Goal: Check status

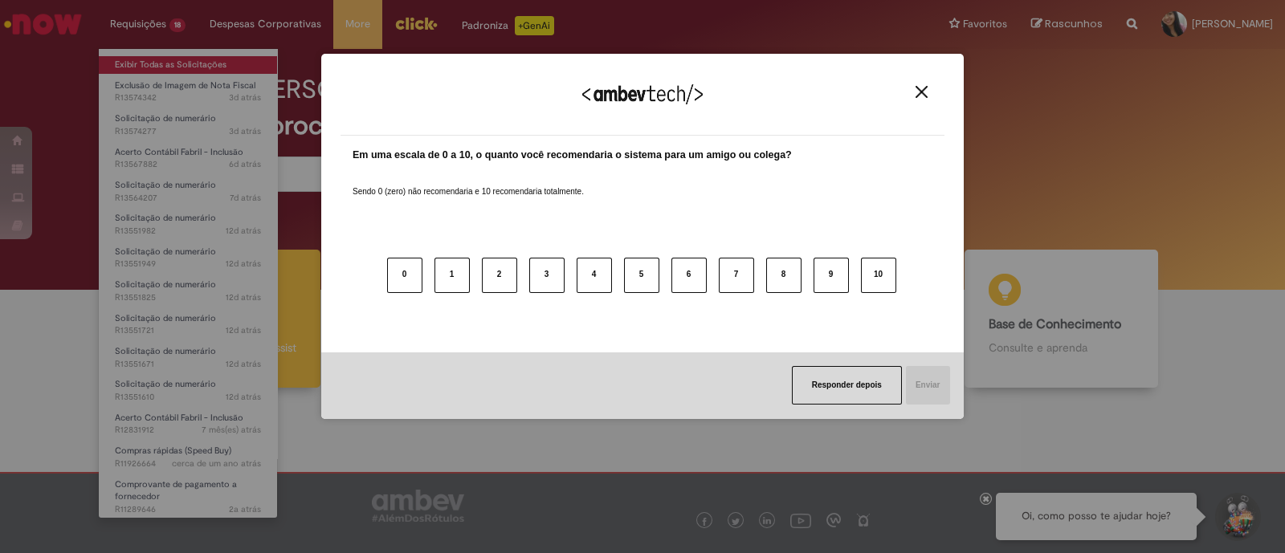
click at [136, 64] on div "Agradecemos seu feedback! Em uma escala de 0 a 10, o quanto você recomendaria o…" at bounding box center [642, 276] width 1285 height 553
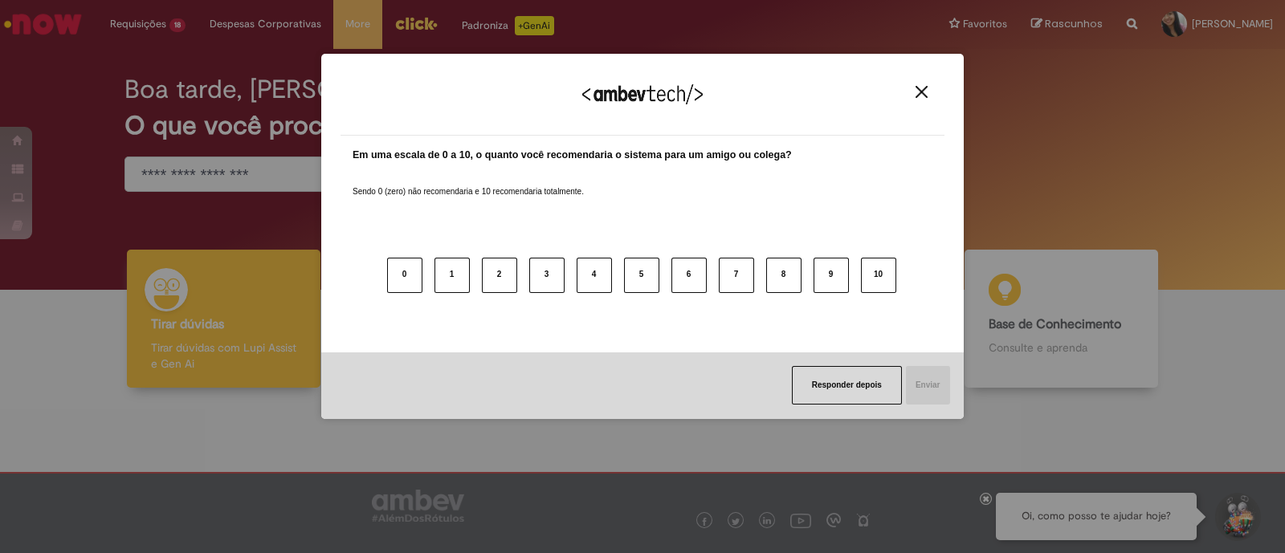
click at [920, 91] on img "Close" at bounding box center [922, 92] width 12 height 12
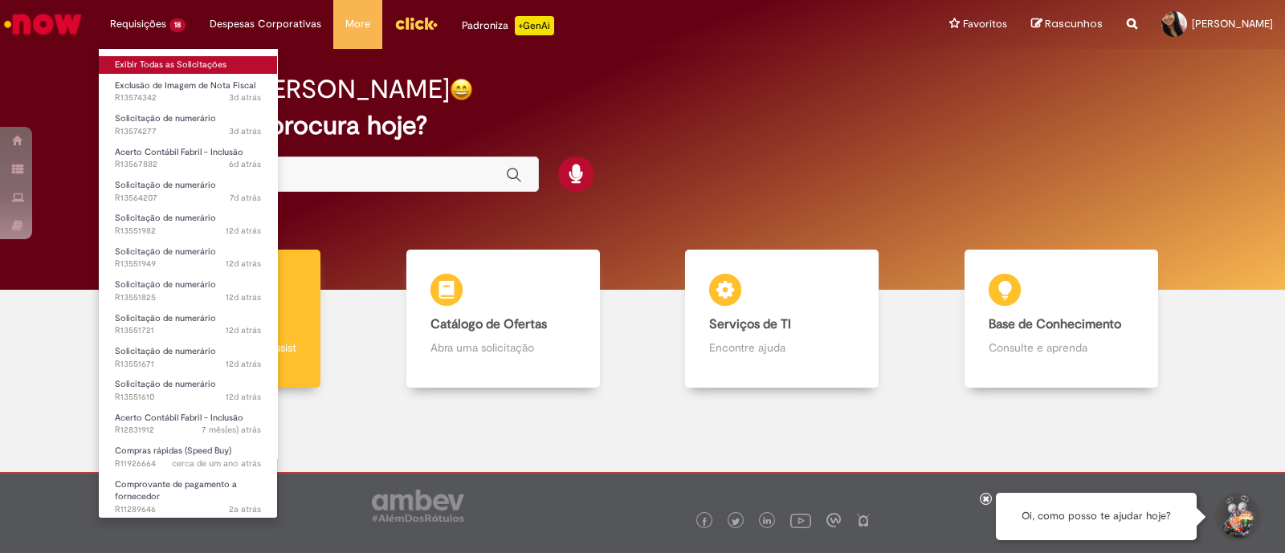
click at [156, 62] on link "Exibir Todas as Solicitações" at bounding box center [188, 65] width 178 height 18
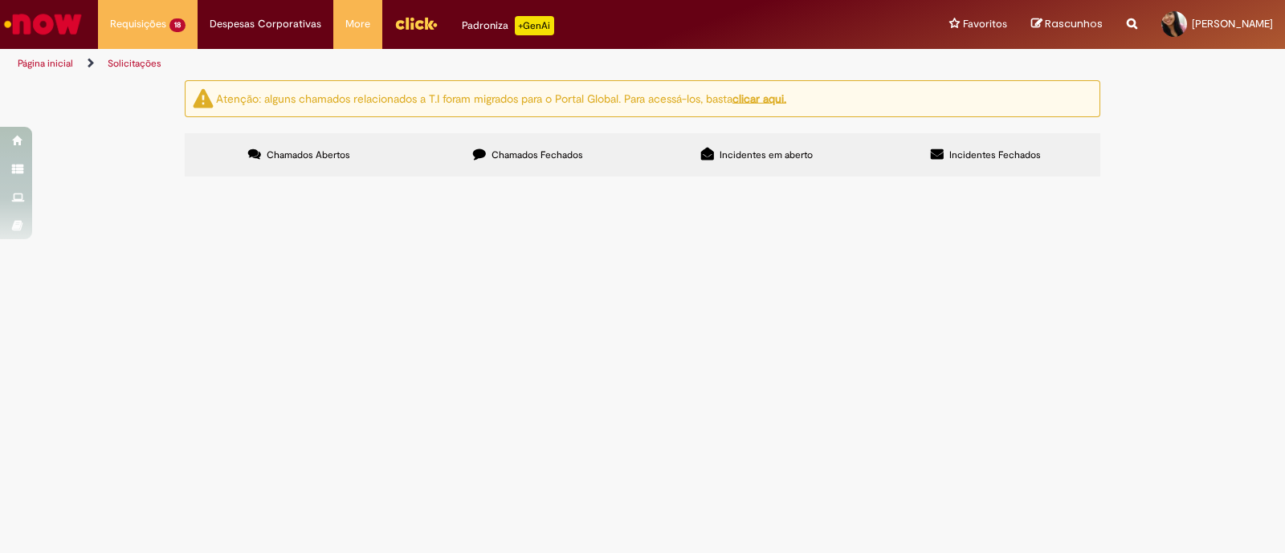
click at [0, 0] on span "Acerto Contábil Fabril - Inclusão" at bounding box center [0, 0] width 0 height 0
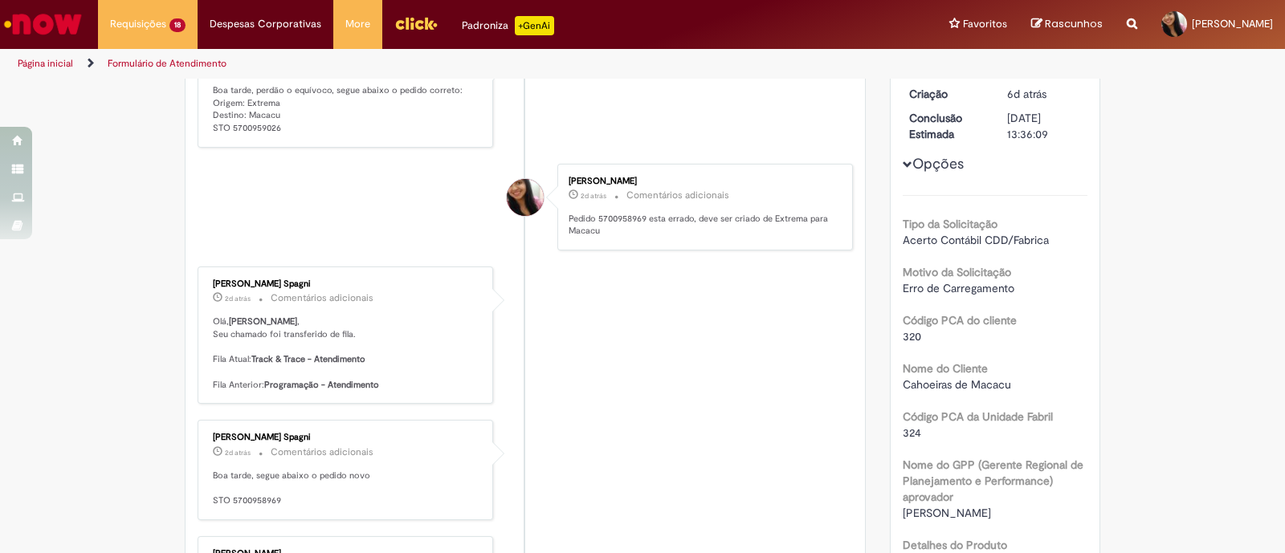
scroll to position [494, 0]
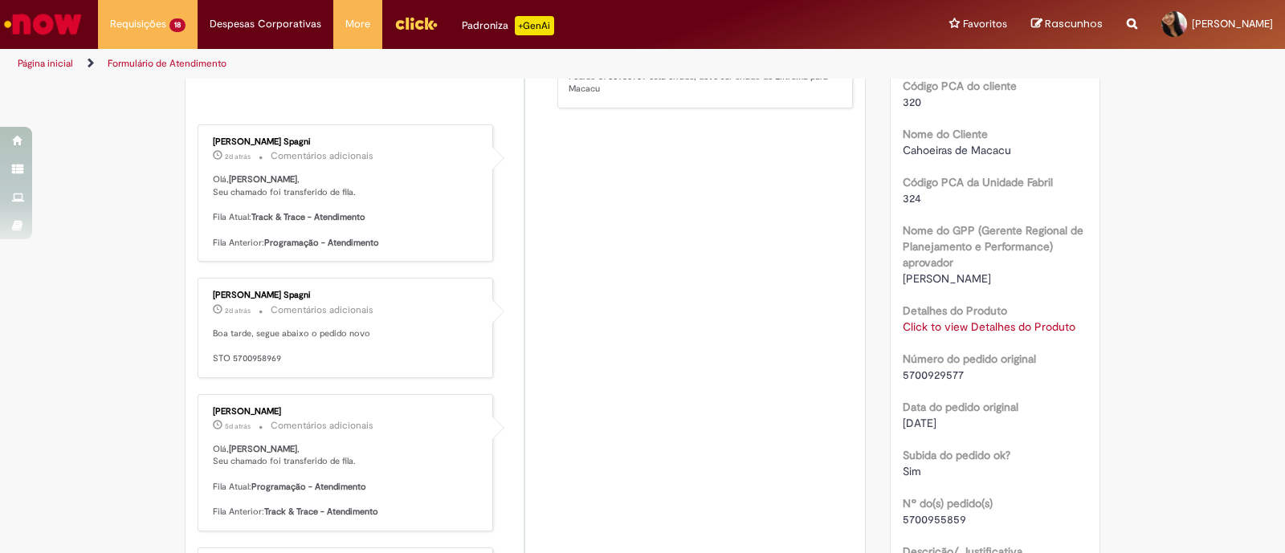
drag, startPoint x: 309, startPoint y: 437, endPoint x: 202, endPoint y: 430, distance: 107.0
click at [202, 430] on div "[PERSON_NAME] 5d atrás 5 dias atrás Comentários adicionais [PERSON_NAME] , Seu …" at bounding box center [345, 463] width 286 height 128
copy div "[PERSON_NAME]"
drag, startPoint x: 320, startPoint y: 312, endPoint x: 201, endPoint y: 320, distance: 119.9
click at [202, 320] on div "[PERSON_NAME] Spagni 2d atrás 2 dias atrás Comentários adicionais Boa tarde, se…" at bounding box center [345, 328] width 286 height 90
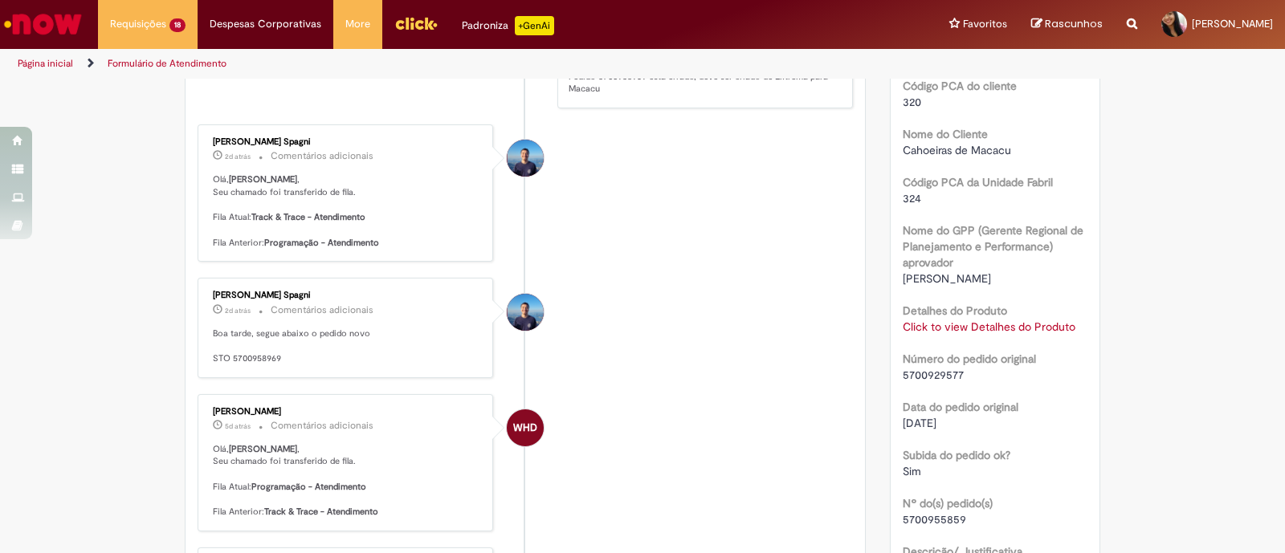
copy div "[PERSON_NAME] Spagni"
